Goal: Navigation & Orientation: Find specific page/section

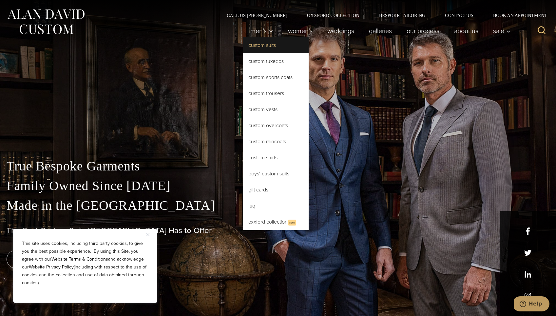
click at [261, 47] on link "Custom Suits" at bounding box center [275, 45] width 65 height 16
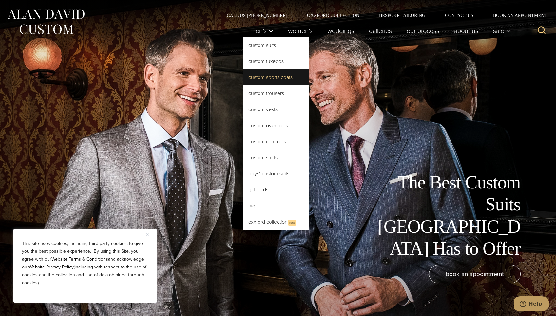
click at [268, 78] on link "Custom Sports Coats" at bounding box center [275, 77] width 65 height 16
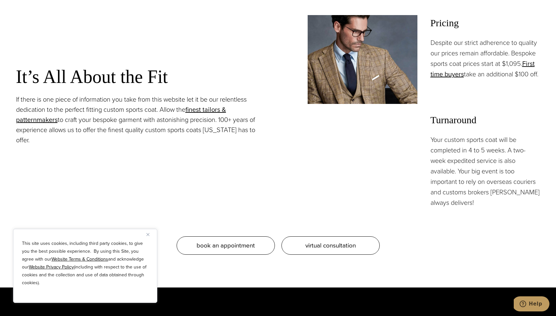
scroll to position [307, 0]
